Goal: Task Accomplishment & Management: Manage account settings

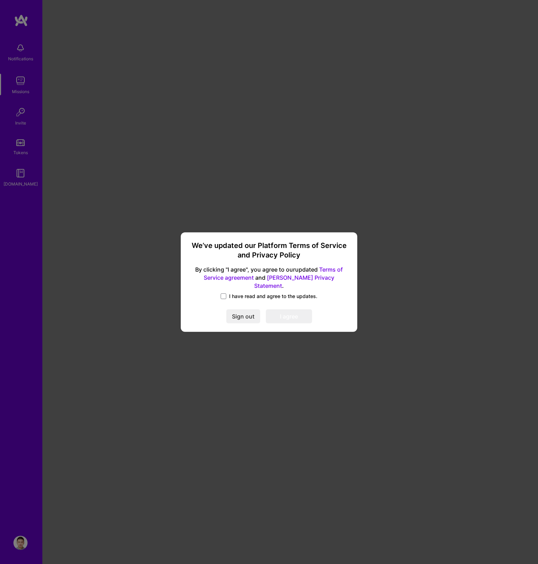
click at [266, 293] on span "I have read and agree to the updates." at bounding box center [273, 296] width 88 height 7
click at [0, 0] on input "I have read and agree to the updates." at bounding box center [0, 0] width 0 height 0
click at [303, 313] on button "I agree" at bounding box center [289, 316] width 46 height 14
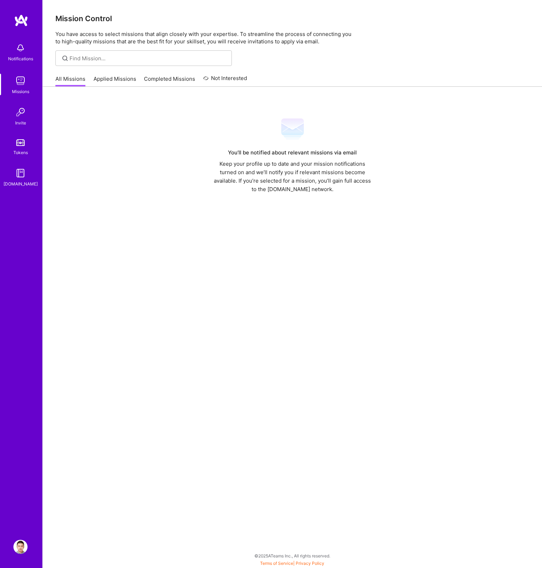
click at [204, 205] on div "You’ll be notified about relevant missions via email Keep your profile up to da…" at bounding box center [292, 314] width 499 height 455
click at [135, 141] on div "You’ll be notified about relevant missions via email Keep your profile up to da…" at bounding box center [292, 156] width 474 height 76
click at [101, 81] on link "Applied Missions" at bounding box center [115, 81] width 43 height 12
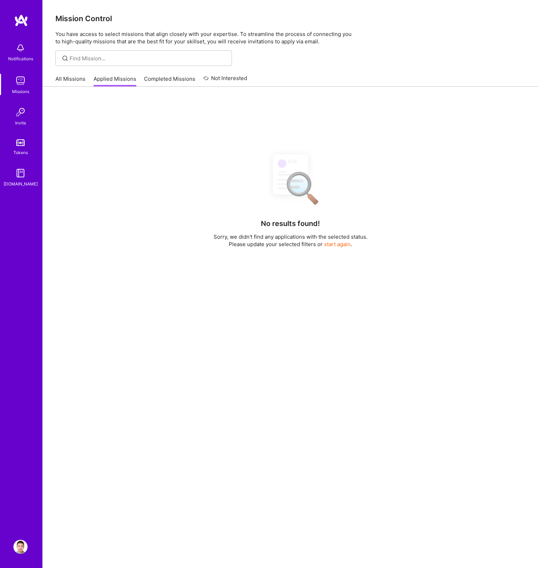
click at [71, 81] on link "All Missions" at bounding box center [70, 81] width 30 height 12
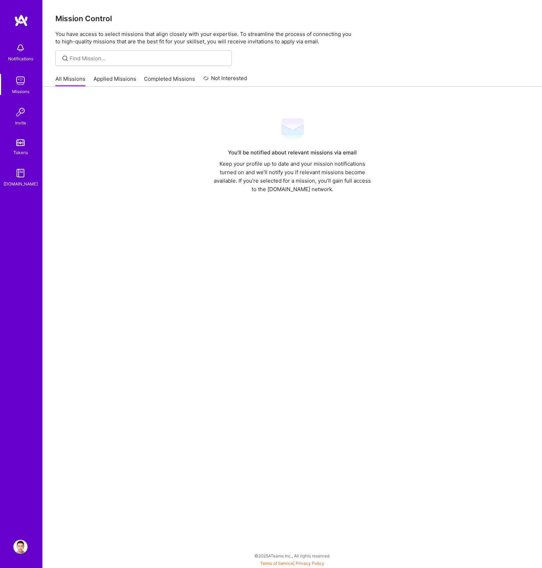
click at [27, 48] on img at bounding box center [20, 48] width 14 height 14
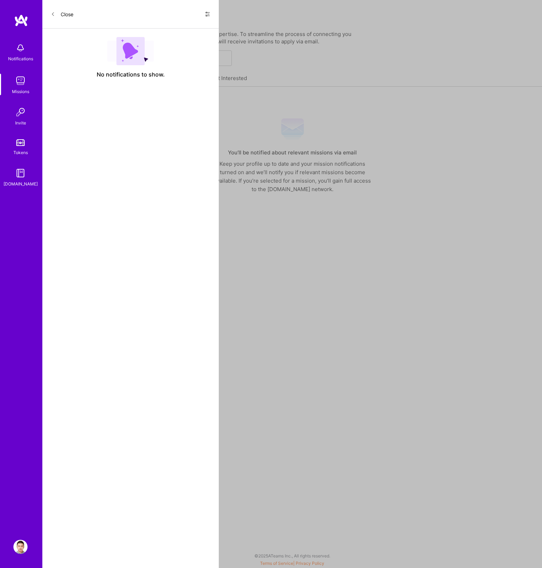
click at [288, 108] on div "Notifications Missions Invite Tokens [DOMAIN_NAME] Profile Close Show all notif…" at bounding box center [271, 282] width 542 height 565
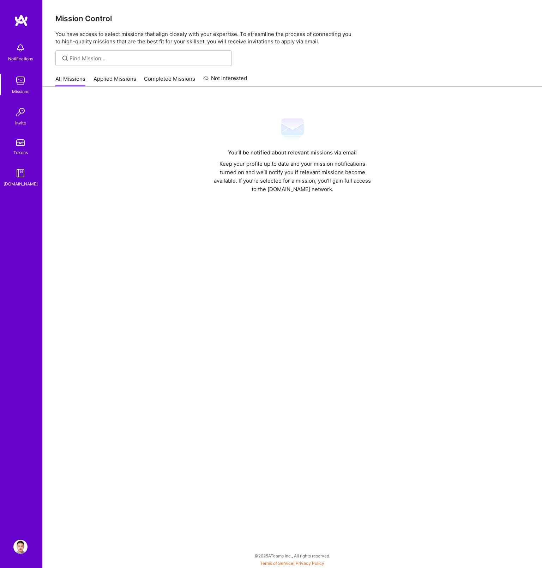
click at [209, 83] on link "Not Interested" at bounding box center [225, 80] width 44 height 13
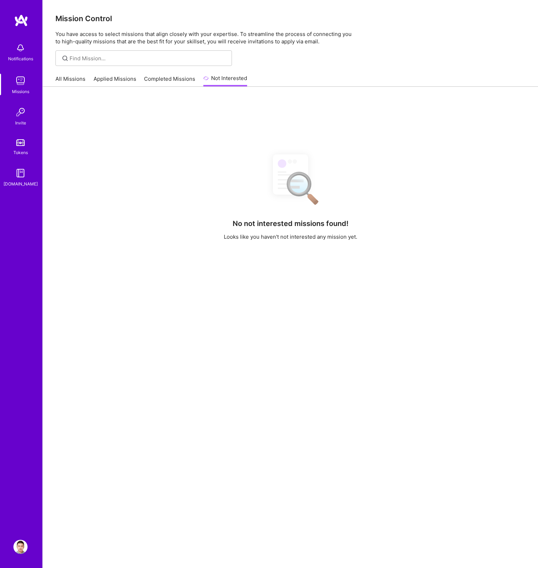
click at [171, 80] on link "Completed Missions" at bounding box center [169, 81] width 51 height 12
click at [127, 80] on link "Applied Missions" at bounding box center [115, 81] width 43 height 12
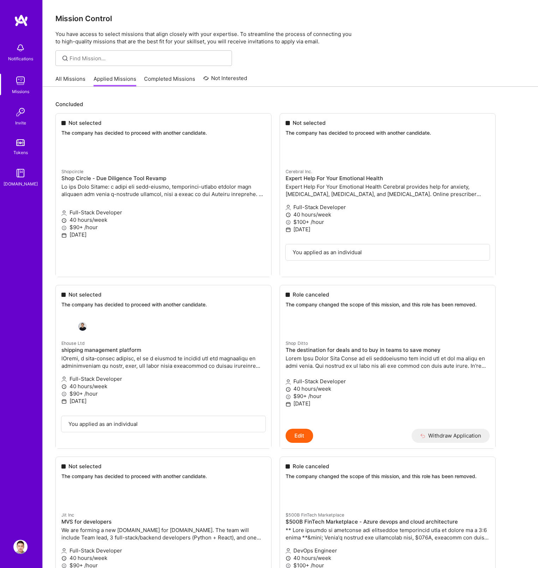
click at [91, 79] on div "All Missions Applied Missions Completed Missions Not Interested" at bounding box center [151, 78] width 192 height 15
click at [151, 77] on link "Completed Missions" at bounding box center [169, 81] width 51 height 12
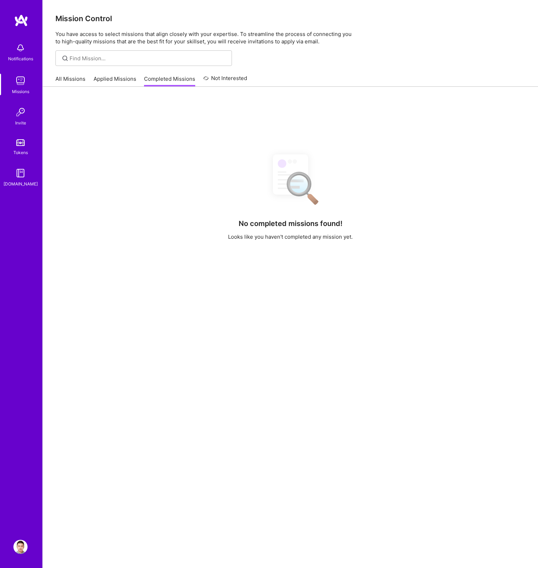
click at [70, 77] on link "All Missions" at bounding box center [70, 81] width 30 height 12
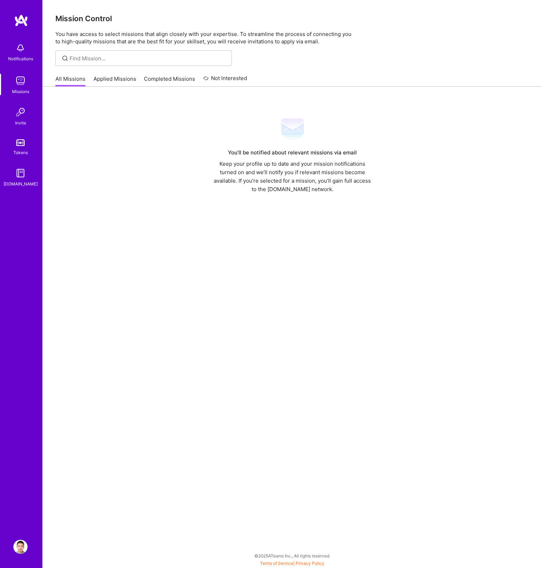
click at [20, 111] on img at bounding box center [20, 112] width 14 height 14
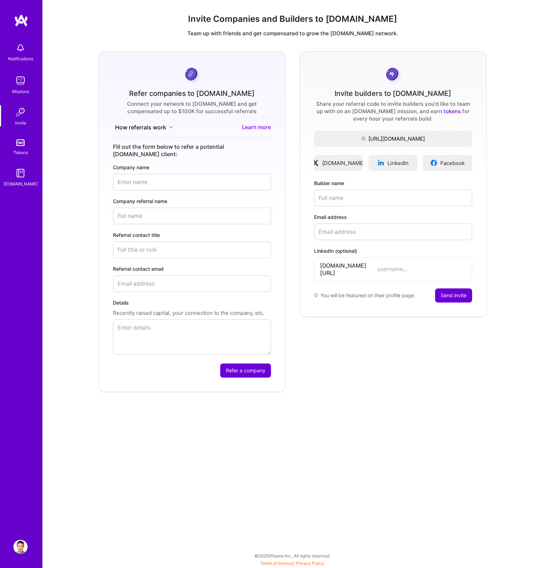
click at [73, 82] on div "Refer companies to [DOMAIN_NAME] Connect your network to [DOMAIN_NAME] and get …" at bounding box center [292, 221] width 488 height 341
click at [77, 108] on div "Refer companies to [DOMAIN_NAME] Connect your network to [DOMAIN_NAME] and get …" at bounding box center [292, 221] width 488 height 341
click at [17, 145] on img at bounding box center [20, 142] width 8 height 7
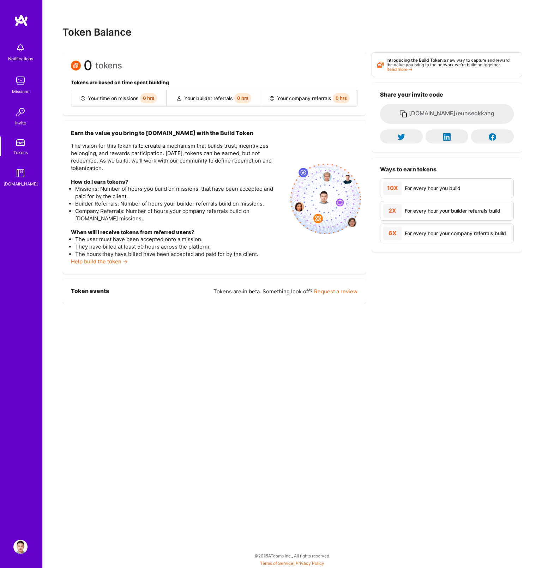
click at [24, 59] on div "Notifications" at bounding box center [20, 58] width 25 height 7
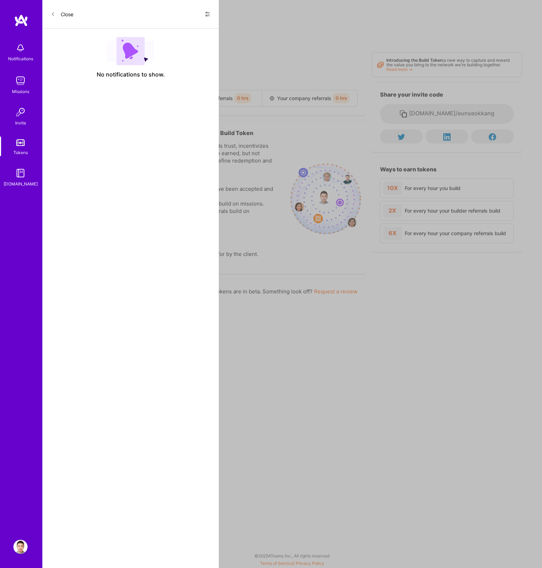
click at [26, 52] on div "Notifications Missions Invite Tokens [DOMAIN_NAME]" at bounding box center [21, 114] width 42 height 148
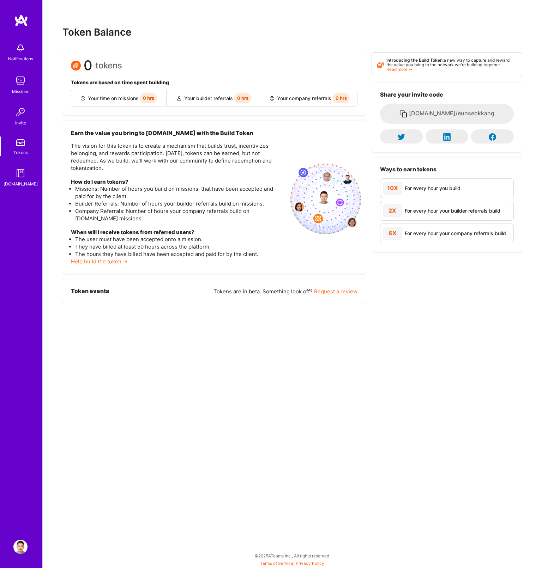
click at [23, 85] on img at bounding box center [20, 81] width 14 height 14
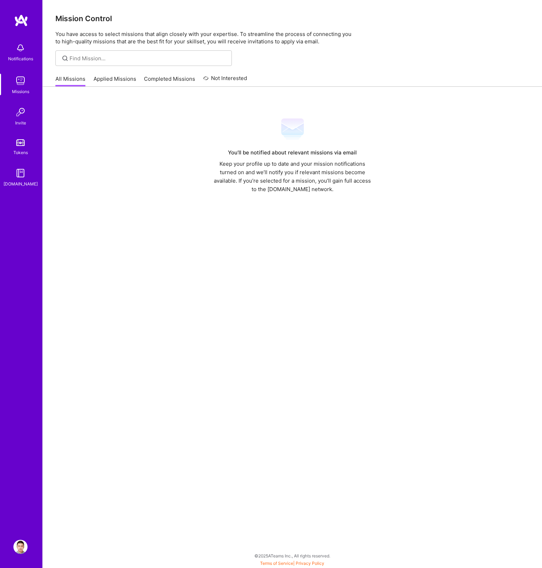
click at [217, 257] on div "You’ll be notified about relevant missions via email Keep your profile up to da…" at bounding box center [292, 314] width 499 height 455
click at [15, 548] on img at bounding box center [20, 547] width 14 height 14
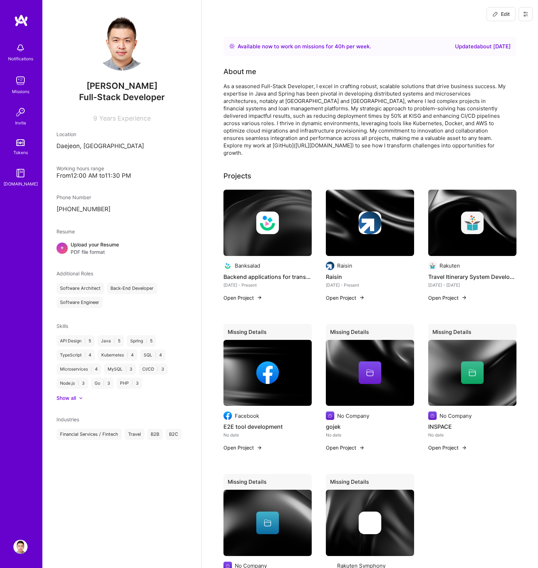
click at [135, 34] on img at bounding box center [122, 42] width 56 height 56
click at [128, 47] on img at bounding box center [122, 42] width 56 height 56
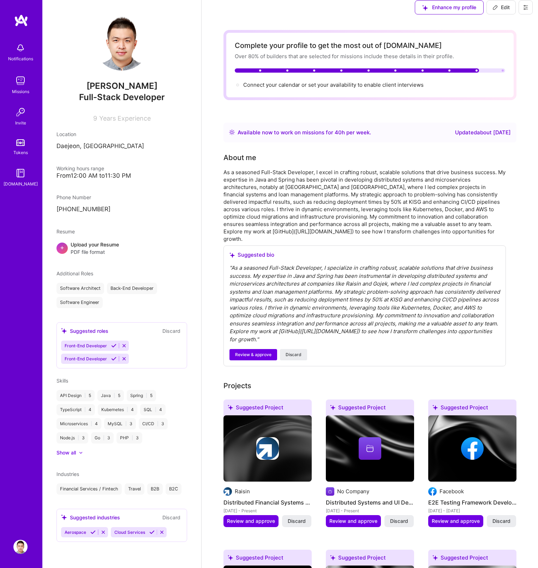
scroll to position [14, 0]
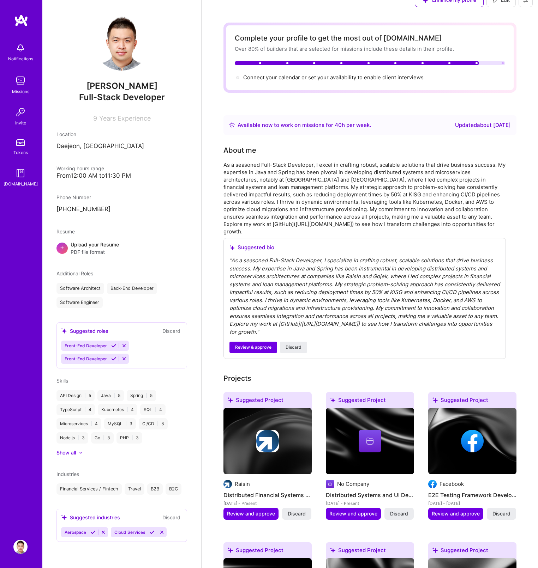
click at [82, 257] on div "[PERSON_NAME] Full-Stack Developer 9 Years Experience Location [GEOGRAPHIC_DATA…" at bounding box center [121, 284] width 159 height 568
click at [84, 252] on span "PDF file format" at bounding box center [95, 251] width 48 height 7
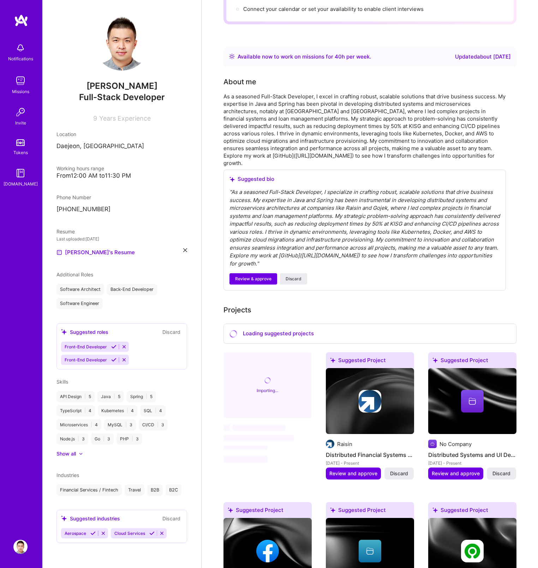
scroll to position [189, 0]
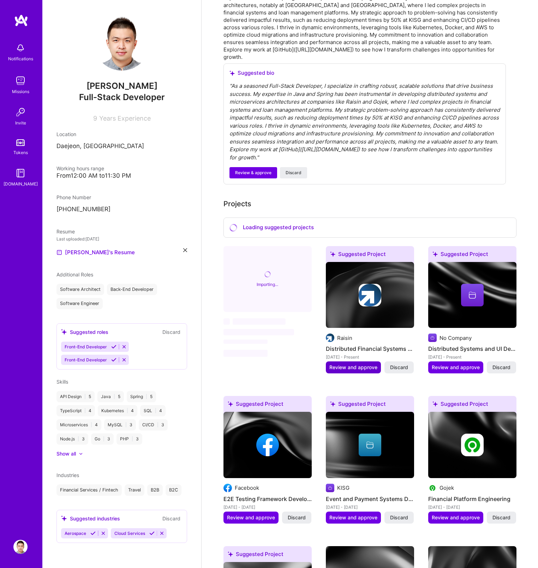
click at [361, 364] on span "Review and approve" at bounding box center [353, 367] width 48 height 7
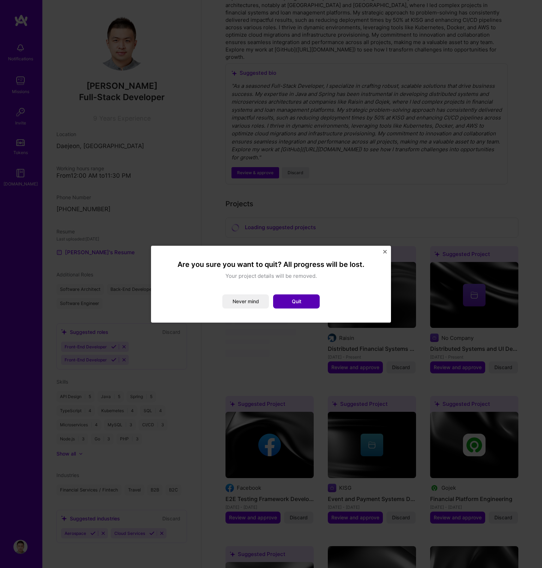
click at [308, 304] on button "Quit" at bounding box center [296, 302] width 47 height 14
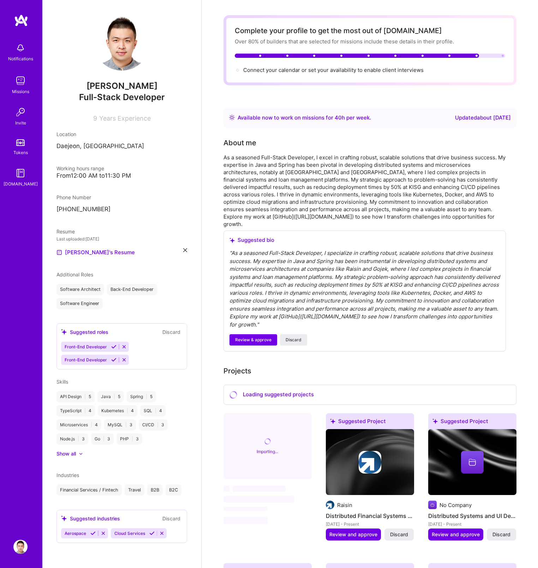
scroll to position [0, 0]
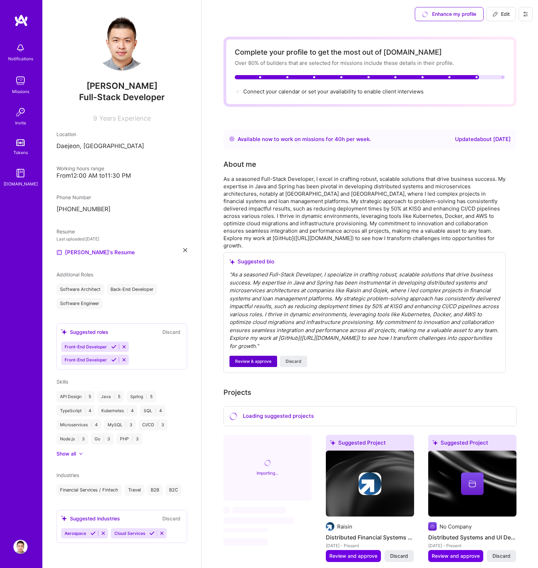
click at [260, 358] on span "Review & approve" at bounding box center [253, 361] width 36 height 6
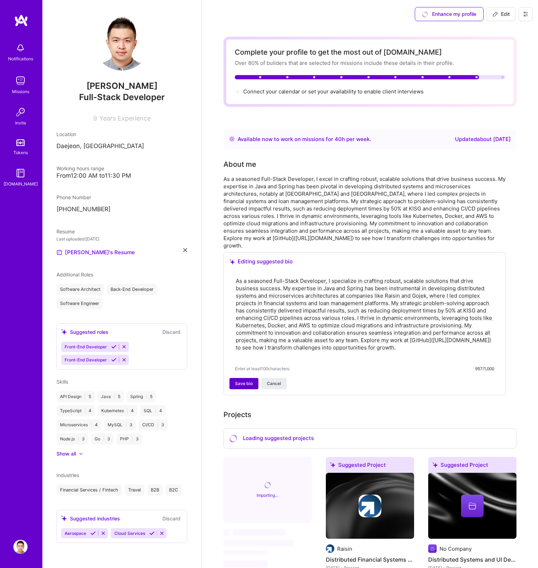
click at [231, 378] on button "Save bio" at bounding box center [243, 383] width 29 height 11
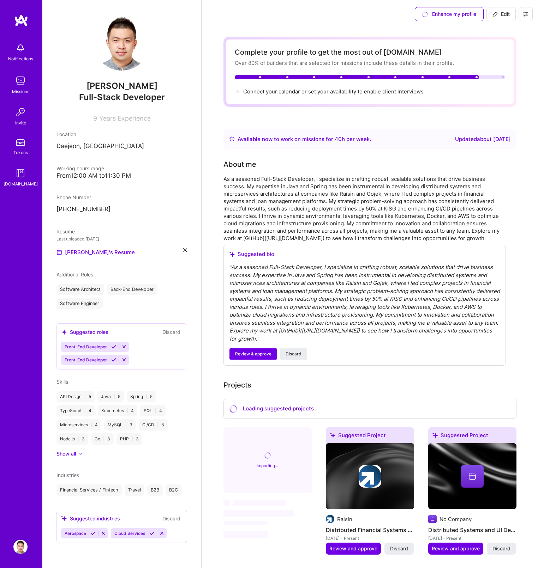
click at [357, 184] on div "As a seasoned Full-Stack Developer, I specialize in crafting robust, scalable s…" at bounding box center [364, 208] width 282 height 67
click at [519, 16] on button at bounding box center [525, 14] width 14 height 14
